Goal: Check status: Check status

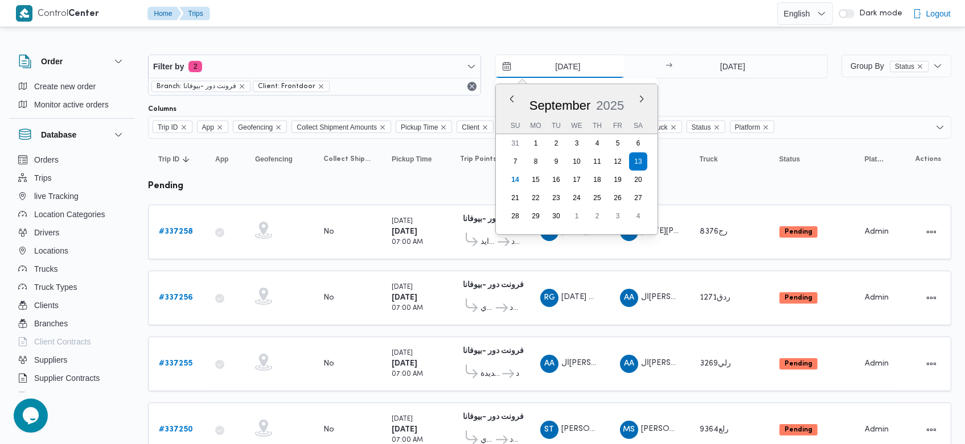
click at [547, 64] on input "13/9/2025" at bounding box center [559, 66] width 129 height 23
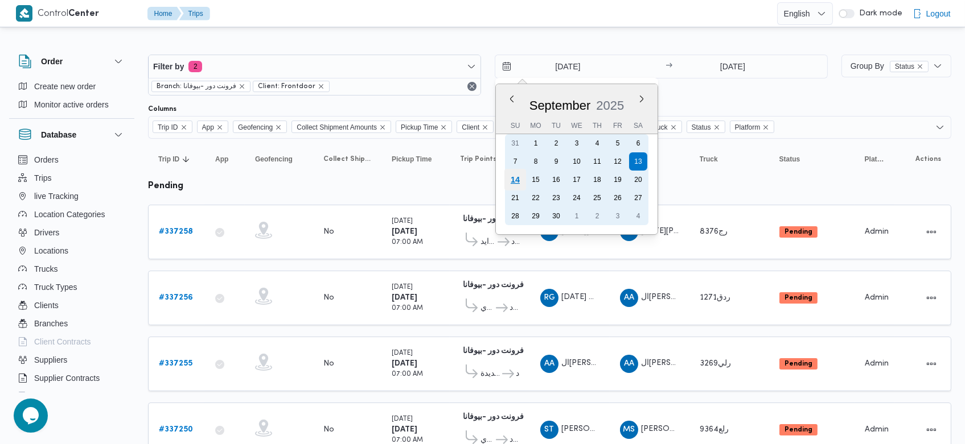
click at [513, 178] on div "14" at bounding box center [515, 180] width 22 height 22
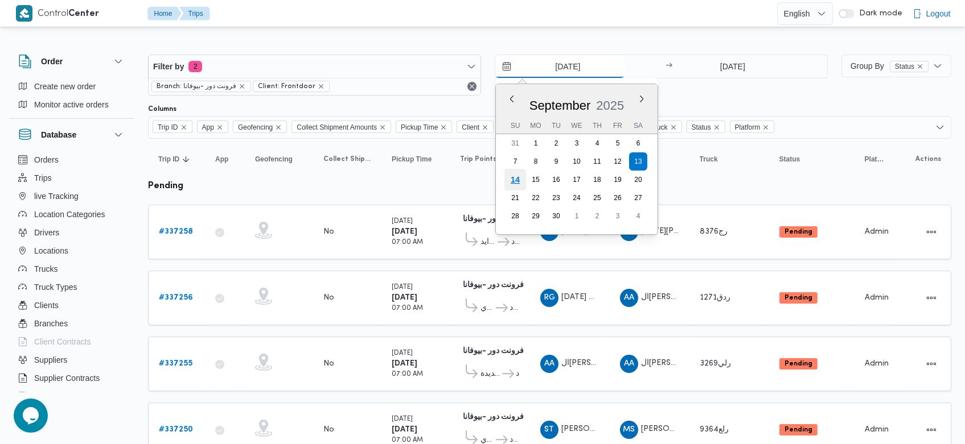
type input "[DATE]"
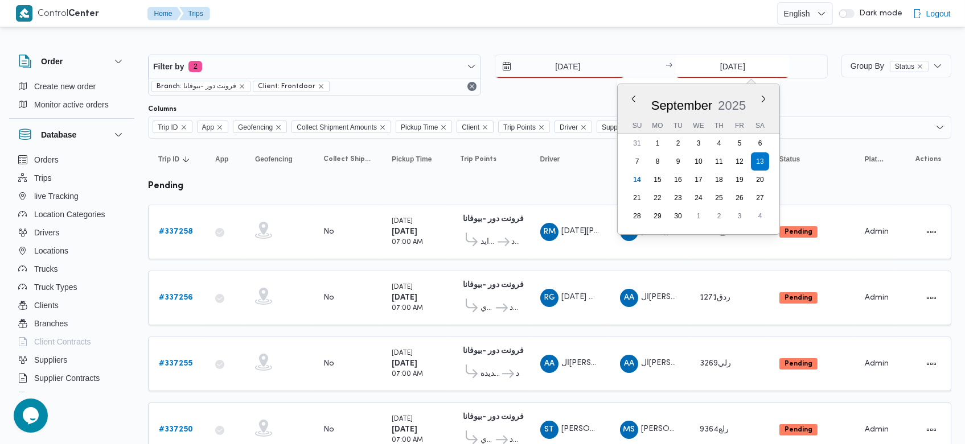
click at [706, 72] on input "13/9/2025" at bounding box center [732, 66] width 113 height 23
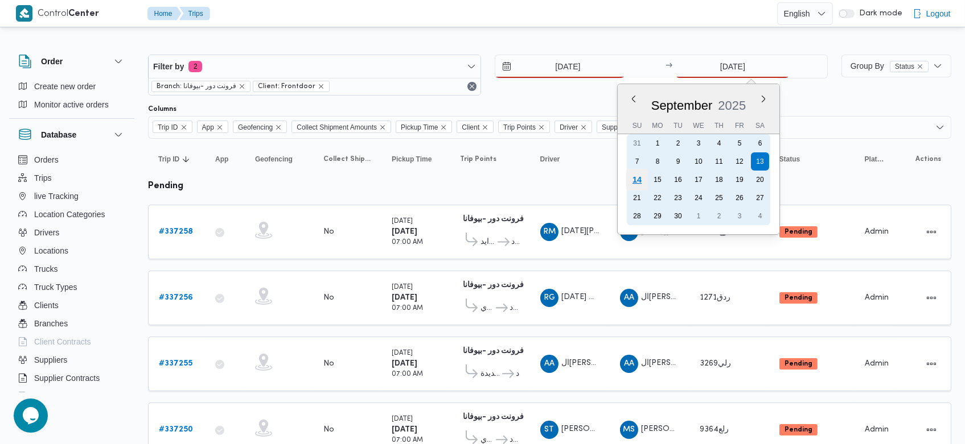
click at [636, 176] on div "14" at bounding box center [637, 180] width 22 height 22
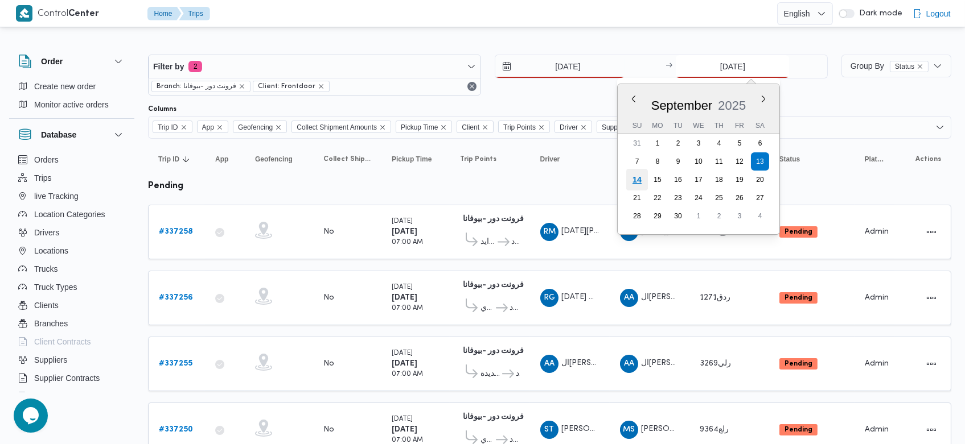
type input "[DATE]"
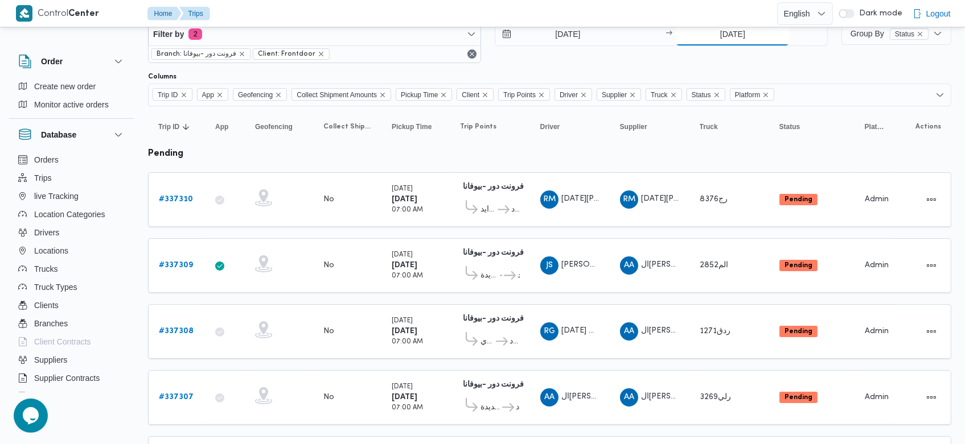
scroll to position [25, 0]
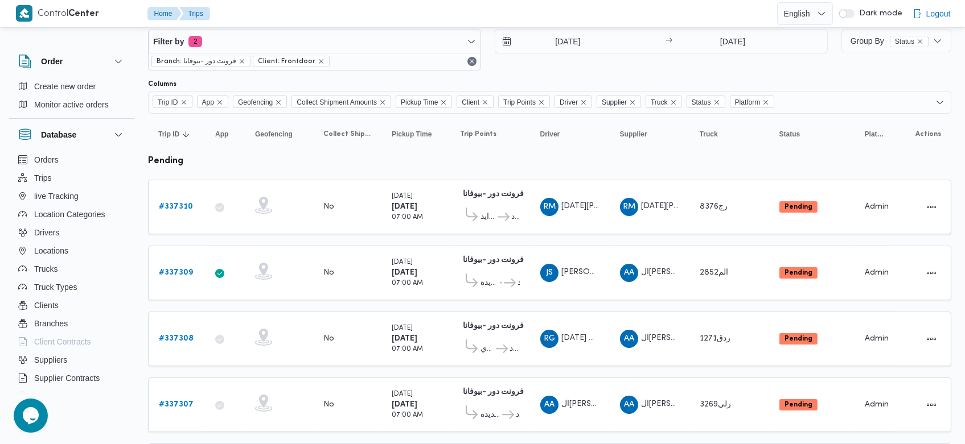
click at [547, 260] on div "JS جمال صابر السيد محمد عبدالرحمن" at bounding box center [570, 273] width 68 height 27
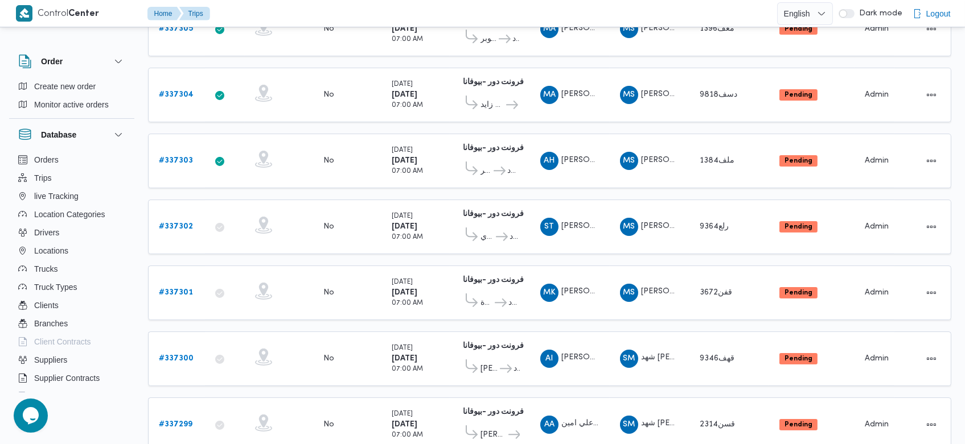
scroll to position [779, 0]
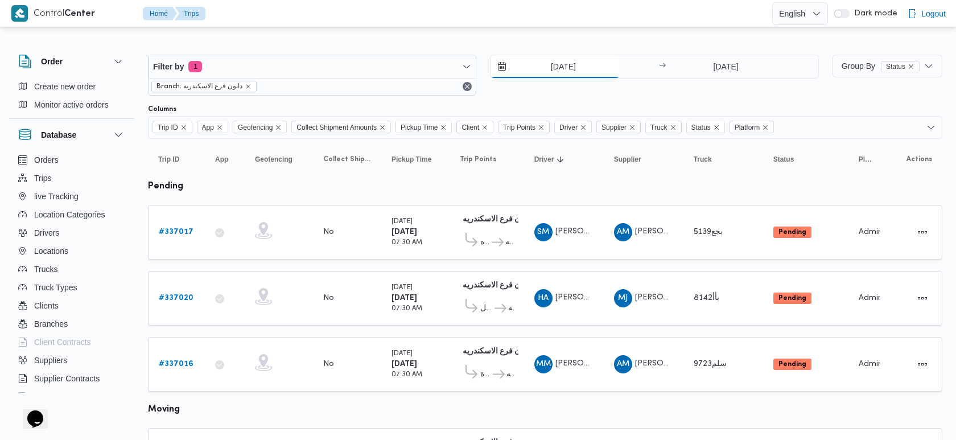
click at [536, 64] on input "13/9/2025" at bounding box center [555, 66] width 129 height 23
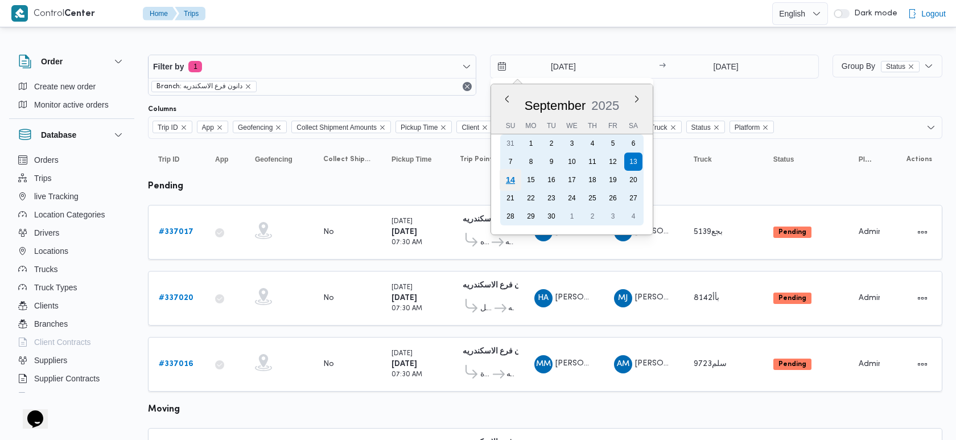
click at [509, 179] on div "14" at bounding box center [511, 180] width 22 height 22
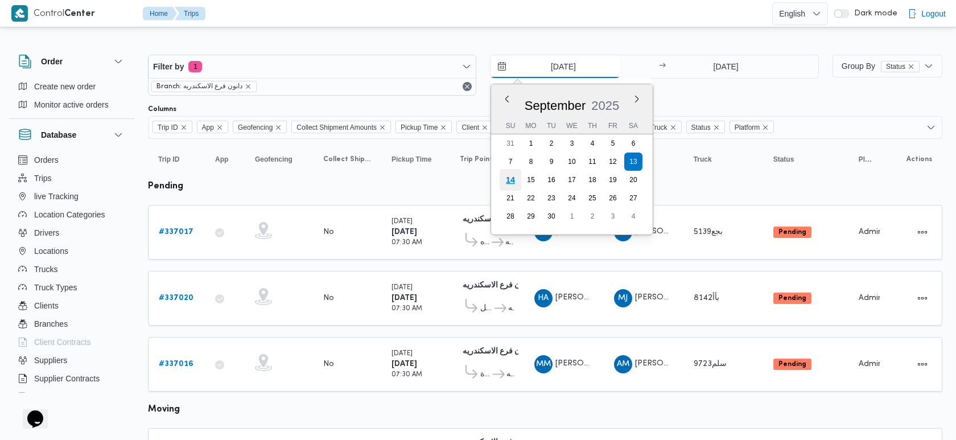
type input "[DATE]"
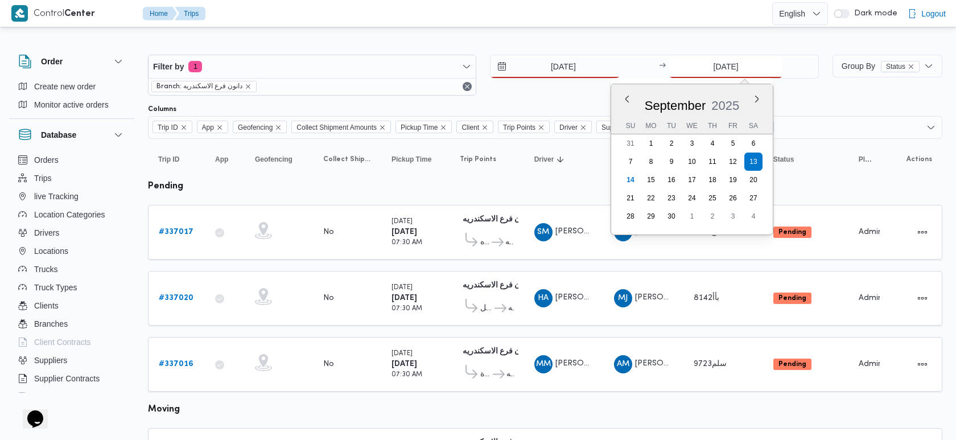
click at [699, 61] on input "13/9/2025" at bounding box center [725, 66] width 113 height 23
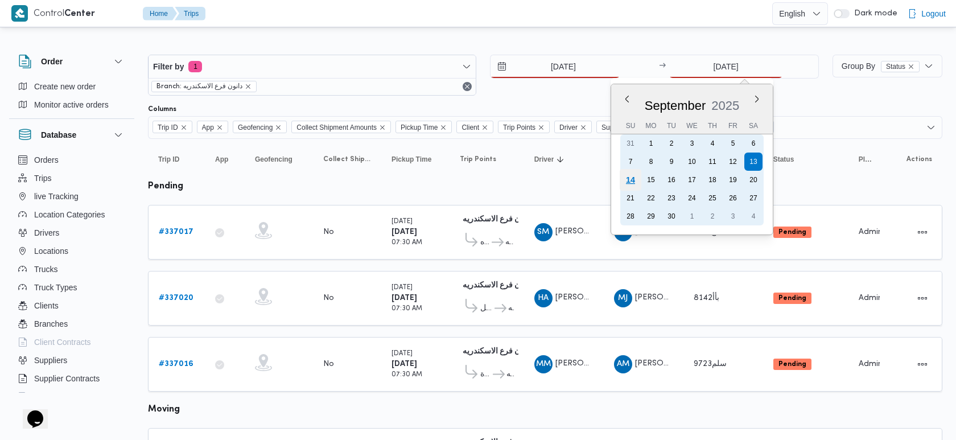
click at [624, 181] on div "14" at bounding box center [631, 180] width 22 height 22
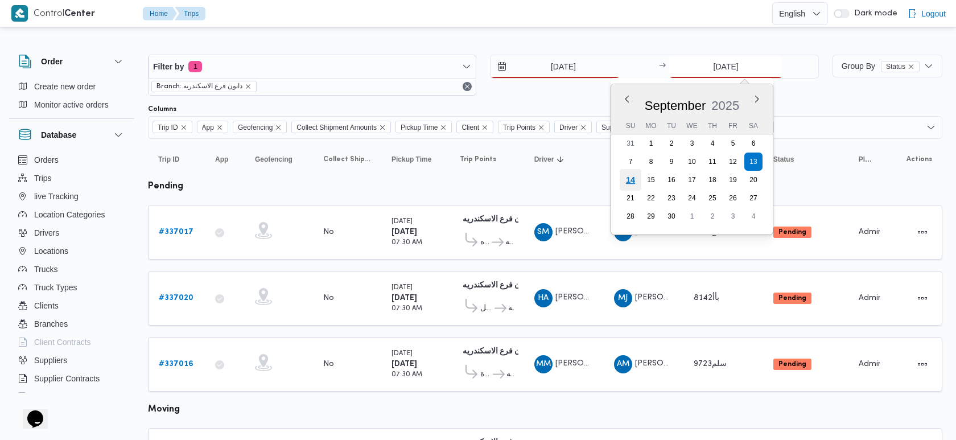
type input "[DATE]"
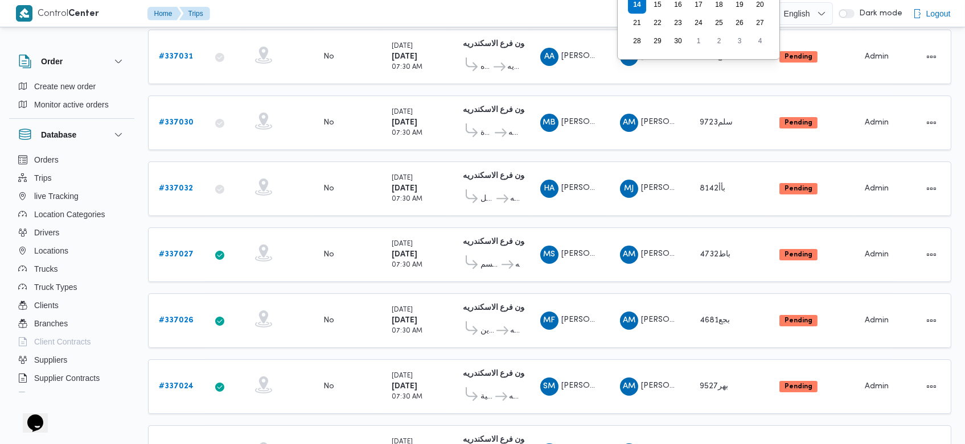
scroll to position [157, 0]
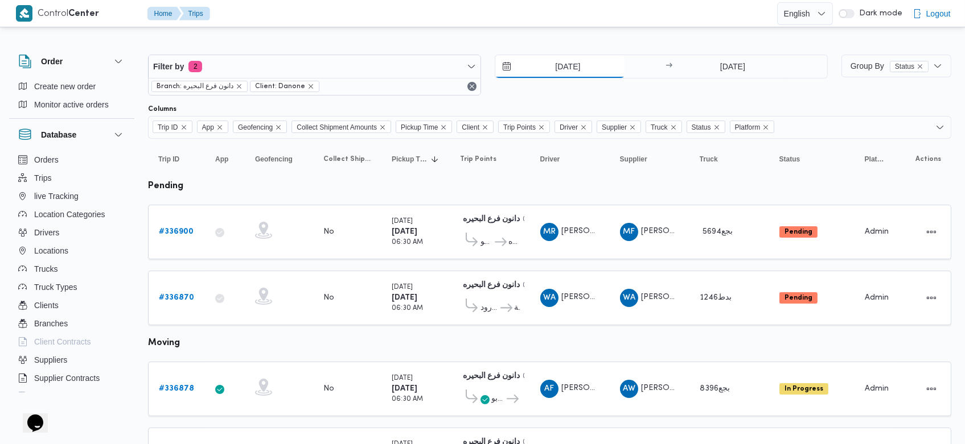
click at [547, 69] on input "13/9/2025" at bounding box center [559, 66] width 129 height 23
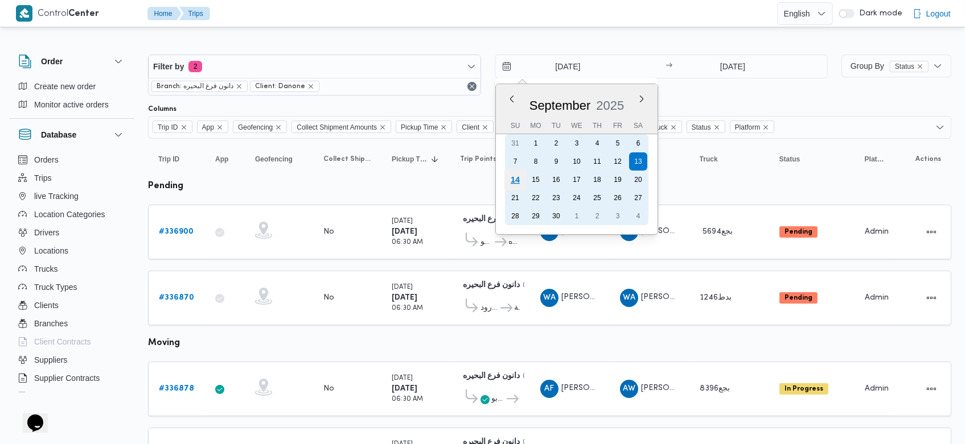
click at [517, 180] on div "14" at bounding box center [515, 180] width 22 height 22
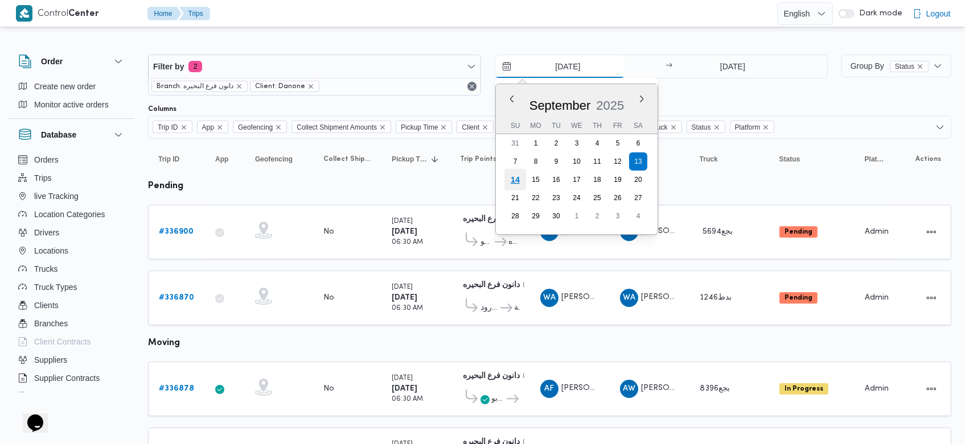
type input "[DATE]"
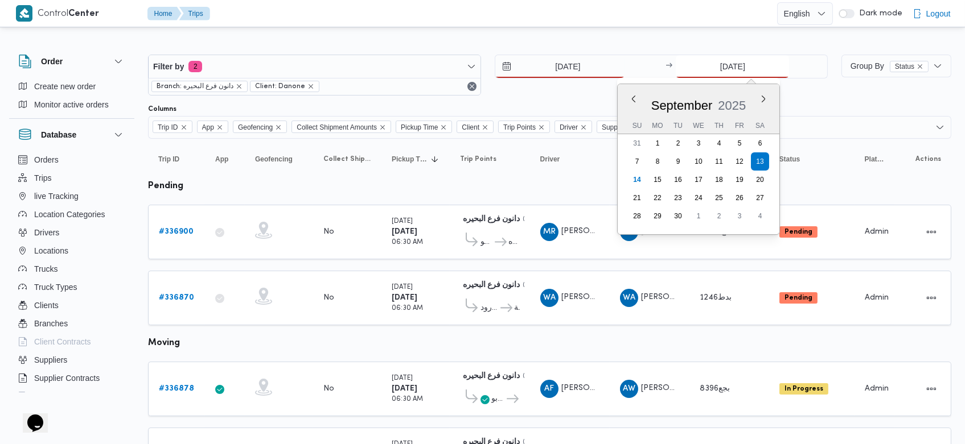
click at [718, 72] on input "13/9/2025" at bounding box center [732, 66] width 113 height 23
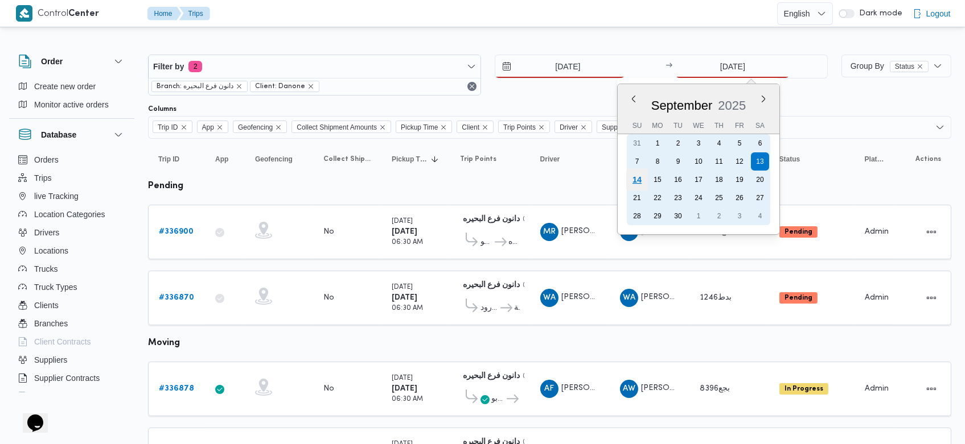
click at [637, 184] on div "14" at bounding box center [637, 180] width 22 height 22
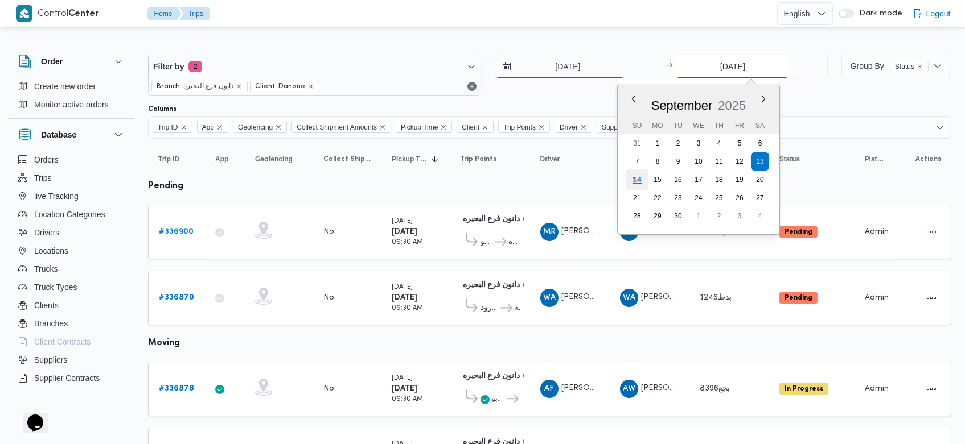
type input "[DATE]"
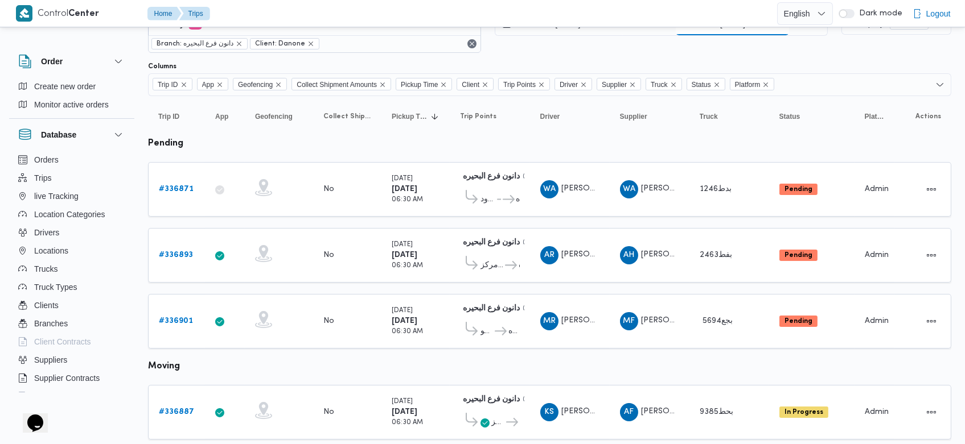
scroll to position [48, 0]
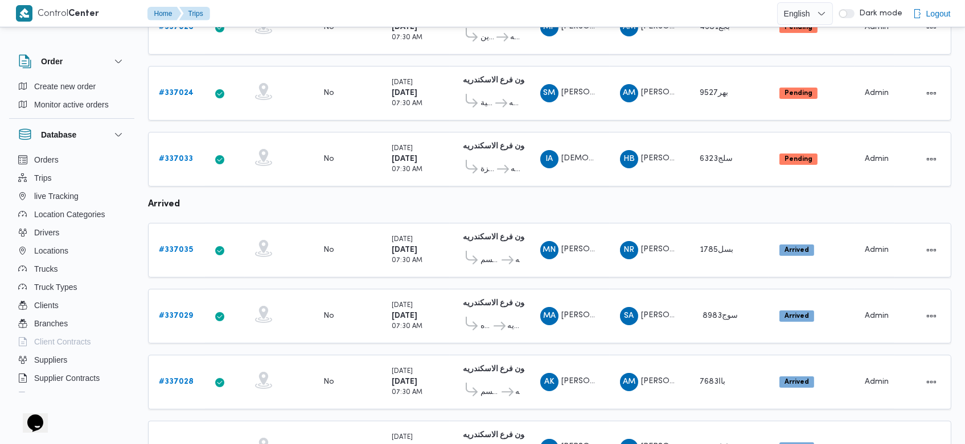
scroll to position [401, 0]
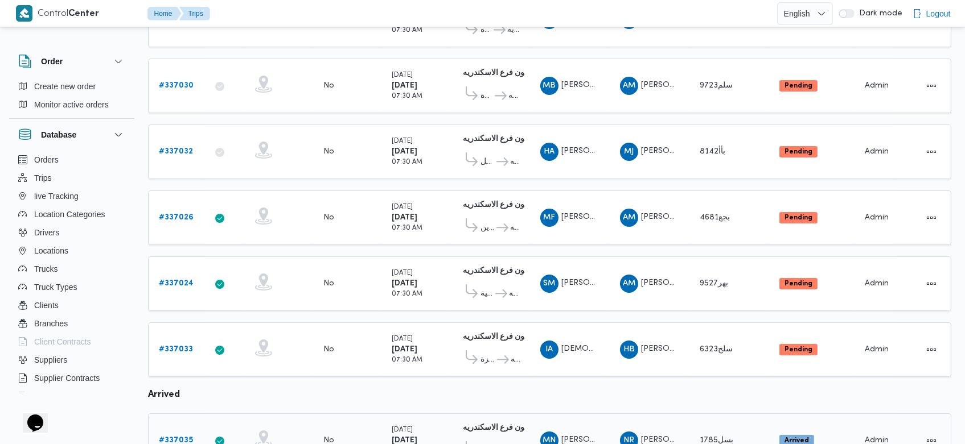
scroll to position [213, 0]
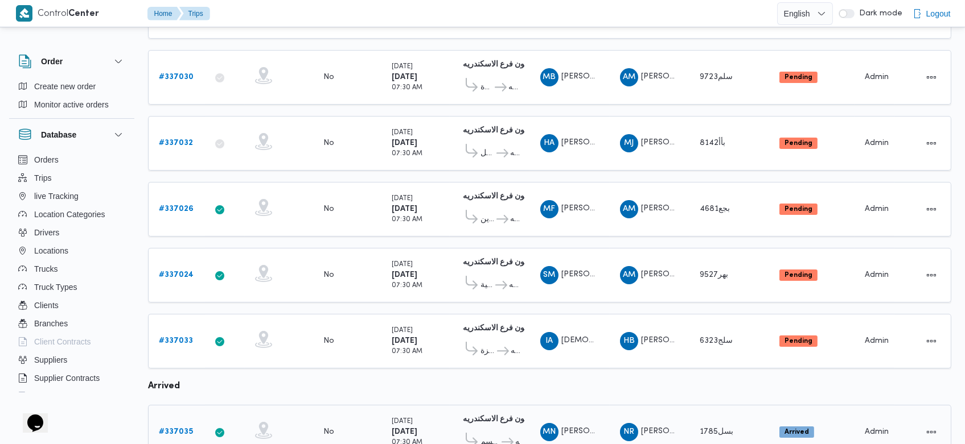
scroll to position [219, 0]
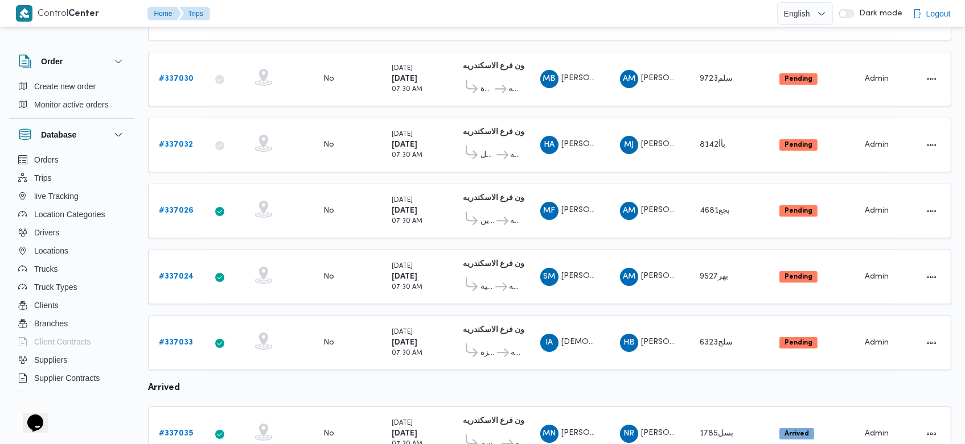
click at [532, 47] on table "Trip ID Click to sort in ascending order App Click to sort in ascending order G…" at bounding box center [549, 394] width 803 height 949
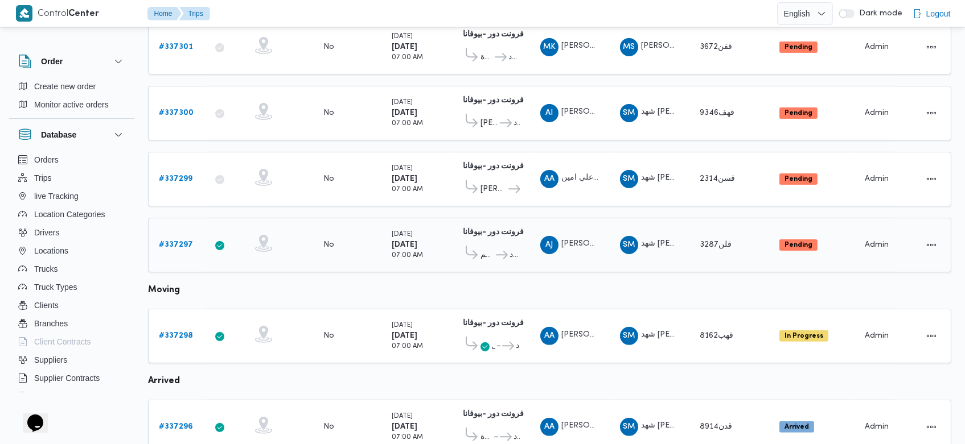
scroll to position [804, 0]
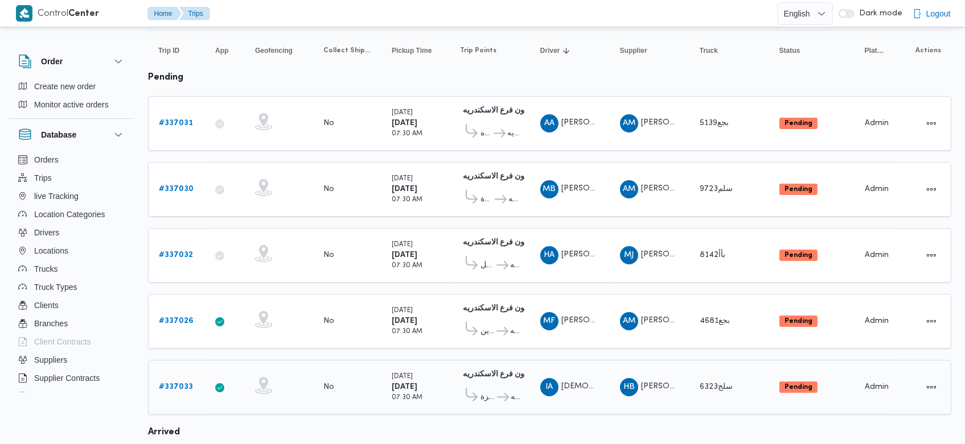
scroll to position [108, 0]
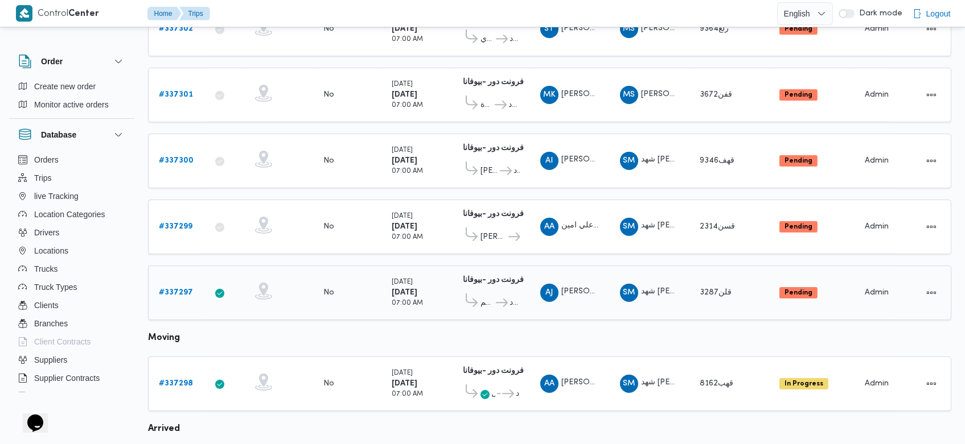
scroll to position [804, 0]
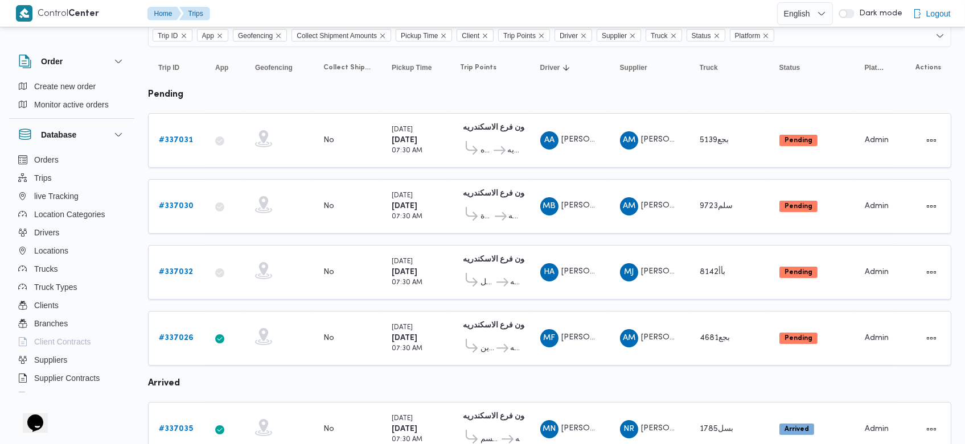
scroll to position [24, 0]
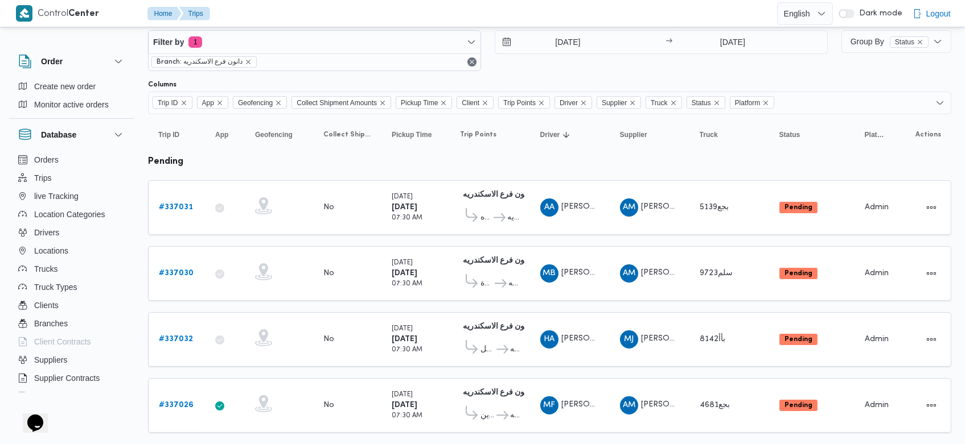
click at [653, 85] on div "Columns" at bounding box center [549, 84] width 803 height 9
click at [822, 72] on div "Filter by 1 Branch: دانون فرع الاسكندريه 14/9/2025 → 14/9/2025" at bounding box center [487, 50] width 693 height 55
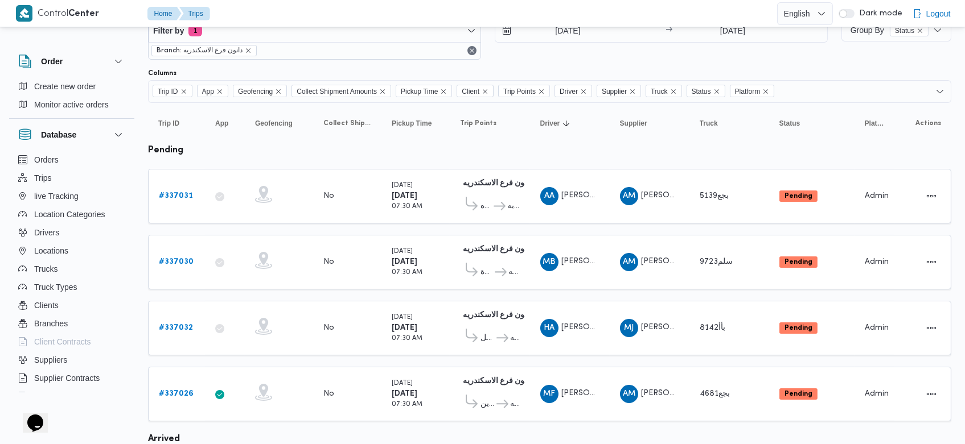
scroll to position [35, 0]
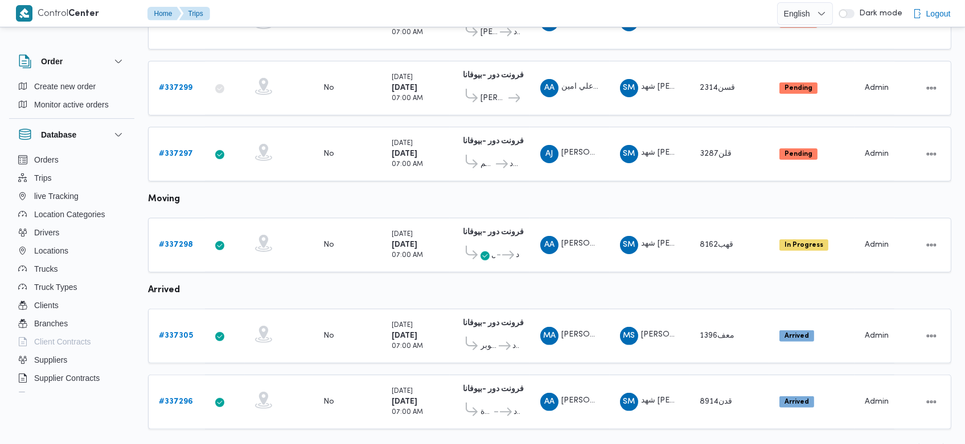
scroll to position [804, 0]
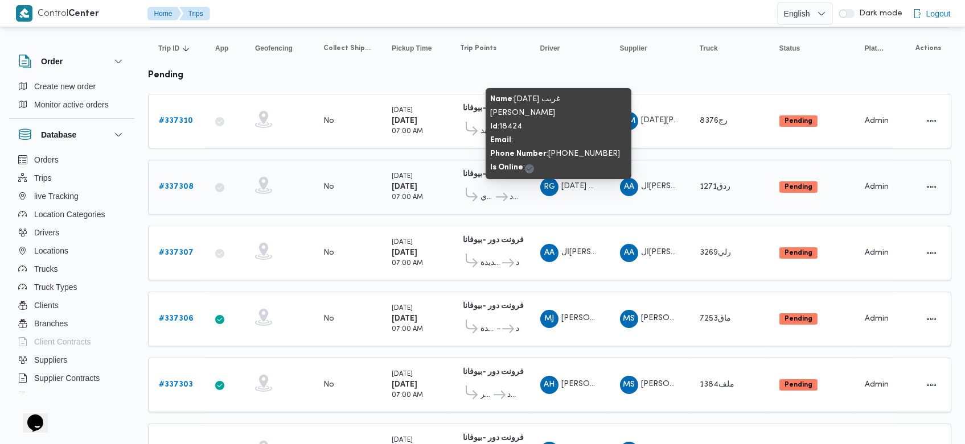
scroll to position [104, 0]
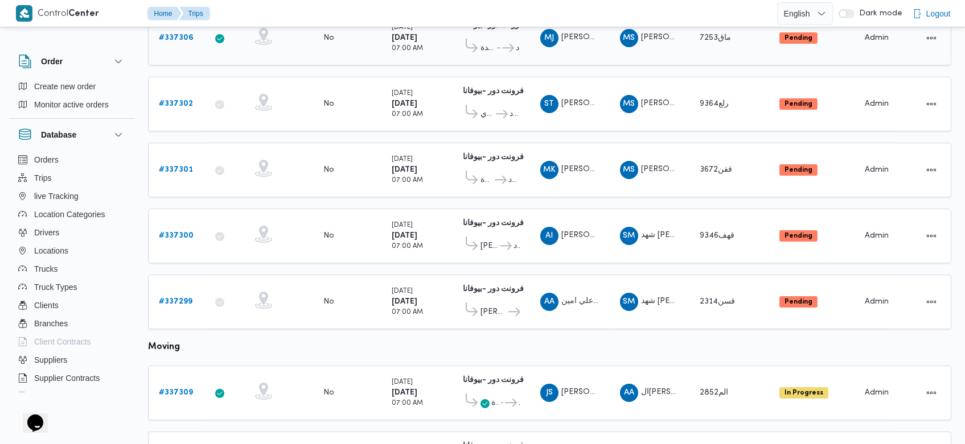
scroll to position [224, 0]
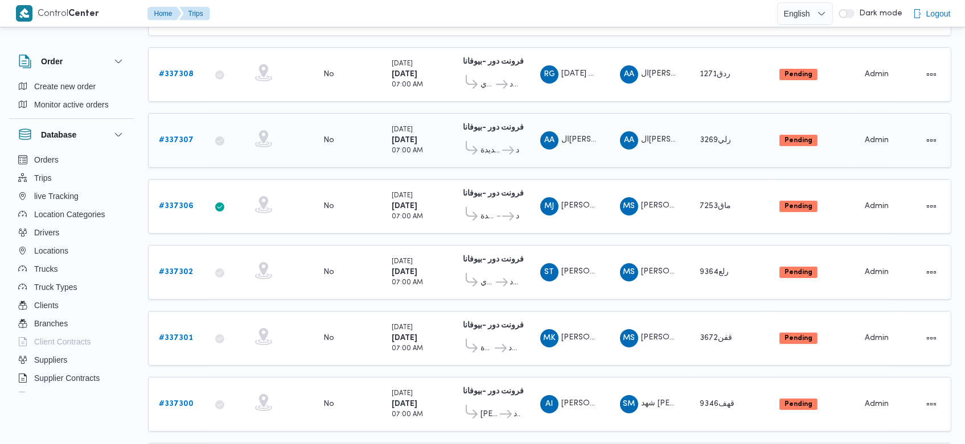
scroll to position [224, 0]
